Goal: Task Accomplishment & Management: Manage account settings

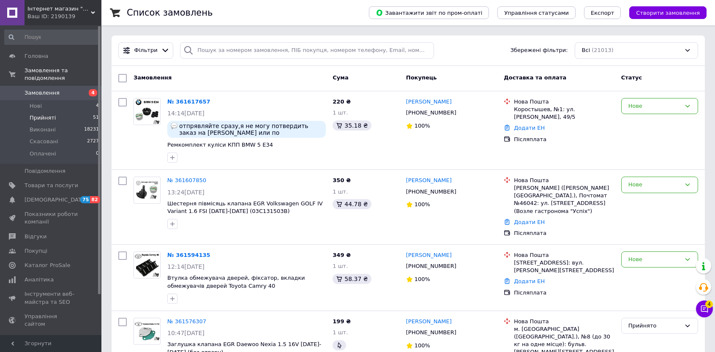
click at [47, 114] on span "Прийняті" at bounding box center [43, 118] width 26 height 8
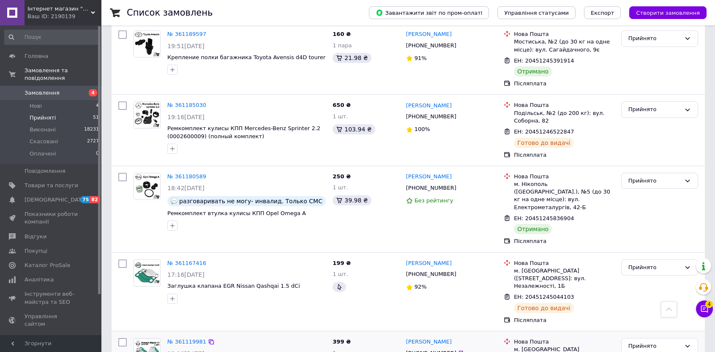
scroll to position [2999, 0]
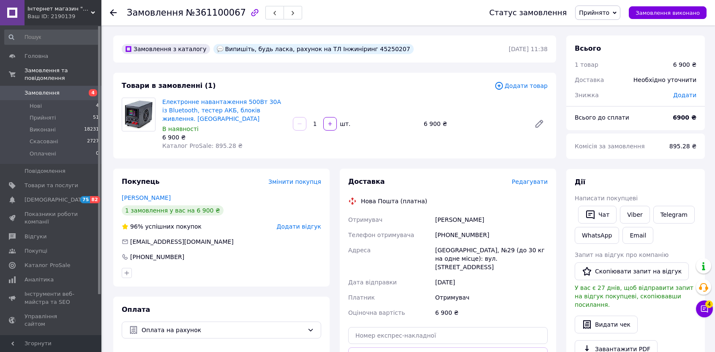
click at [605, 9] on span "Прийнято" at bounding box center [594, 12] width 30 height 7
click at [602, 43] on li "Скасовано" at bounding box center [597, 42] width 44 height 13
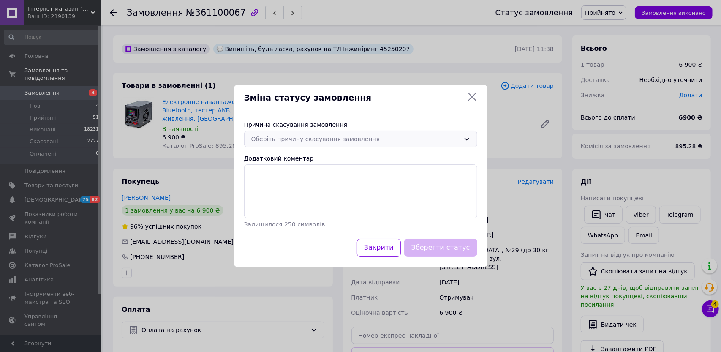
click at [427, 138] on div "Оберіть причину скасування замовлення" at bounding box center [355, 138] width 209 height 9
click at [283, 189] on li "Оплата не надійшла" at bounding box center [361, 189] width 232 height 16
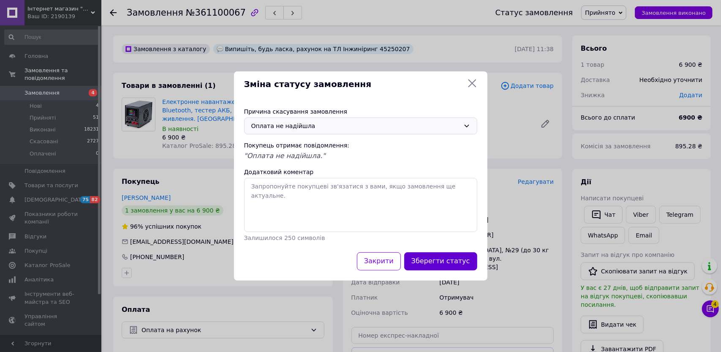
click at [440, 261] on button "Зберегти статус" at bounding box center [440, 261] width 73 height 18
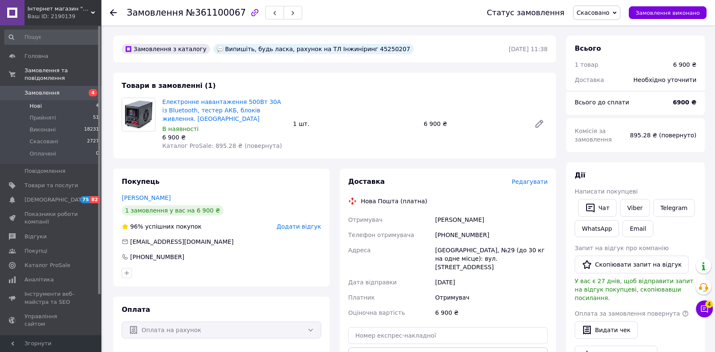
click at [38, 102] on span "Нові" at bounding box center [36, 106] width 12 height 8
